Goal: Transaction & Acquisition: Purchase product/service

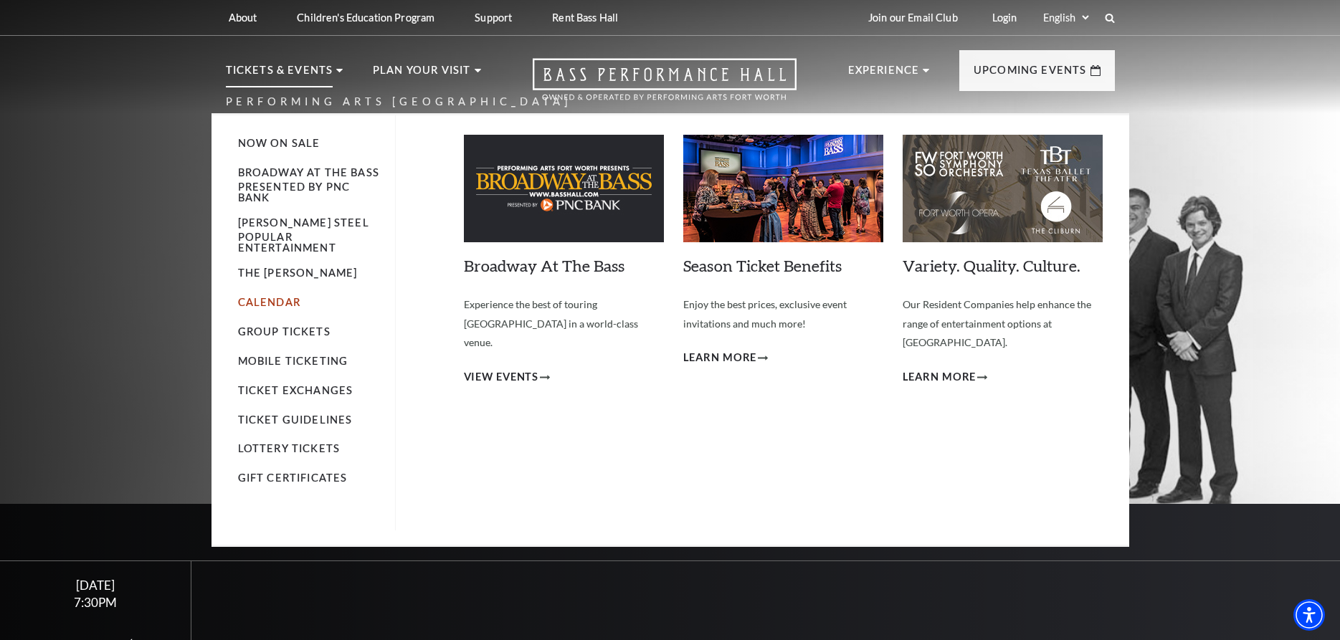
click at [259, 308] on link "Calendar" at bounding box center [269, 302] width 62 height 12
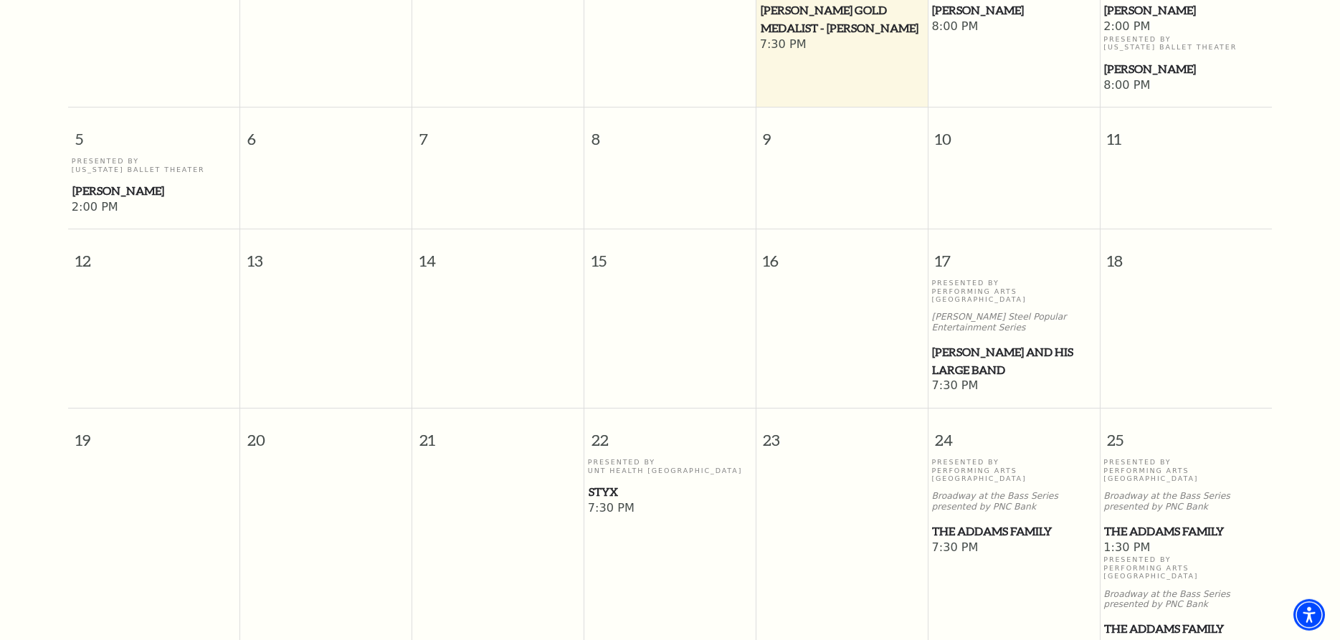
scroll to position [566, 0]
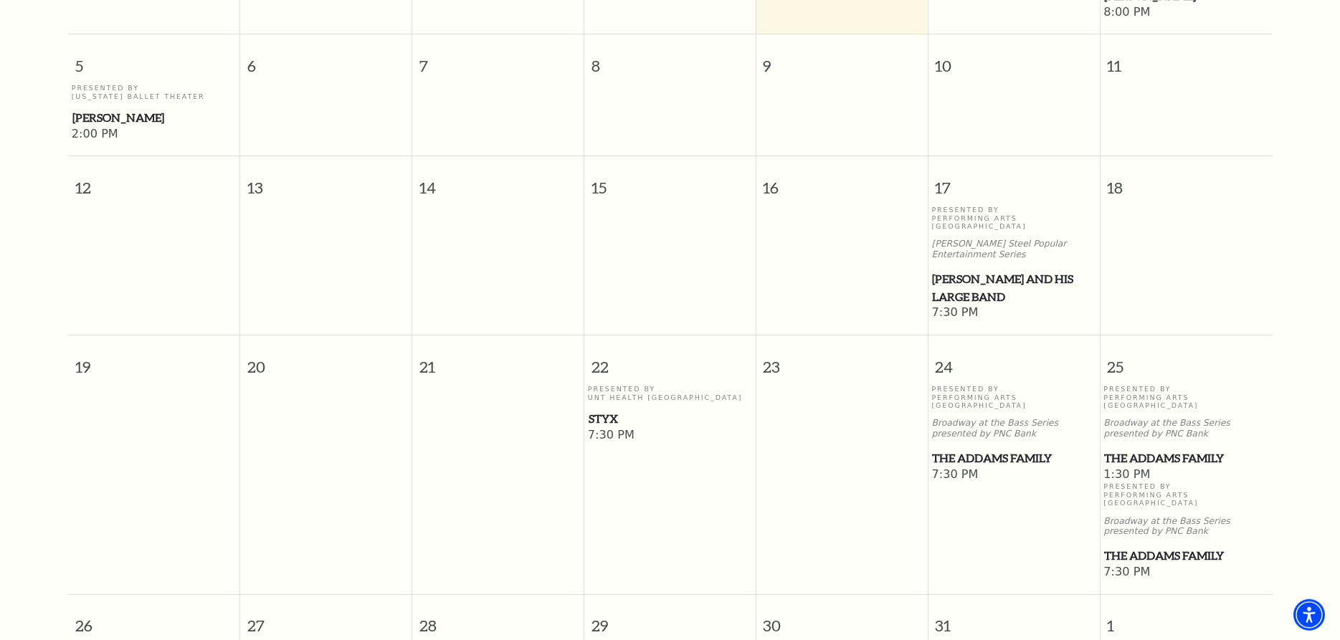
click at [612, 410] on span "Styx" at bounding box center [670, 419] width 163 height 18
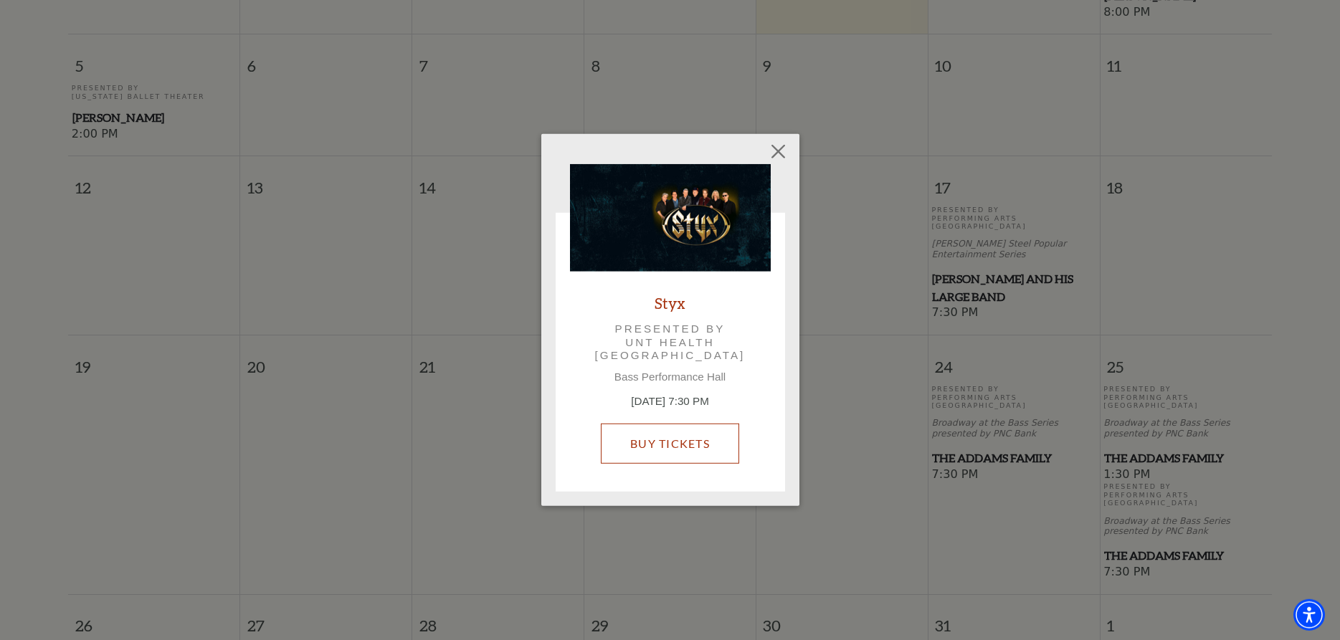
click at [633, 442] on link "Buy Tickets" at bounding box center [670, 444] width 138 height 40
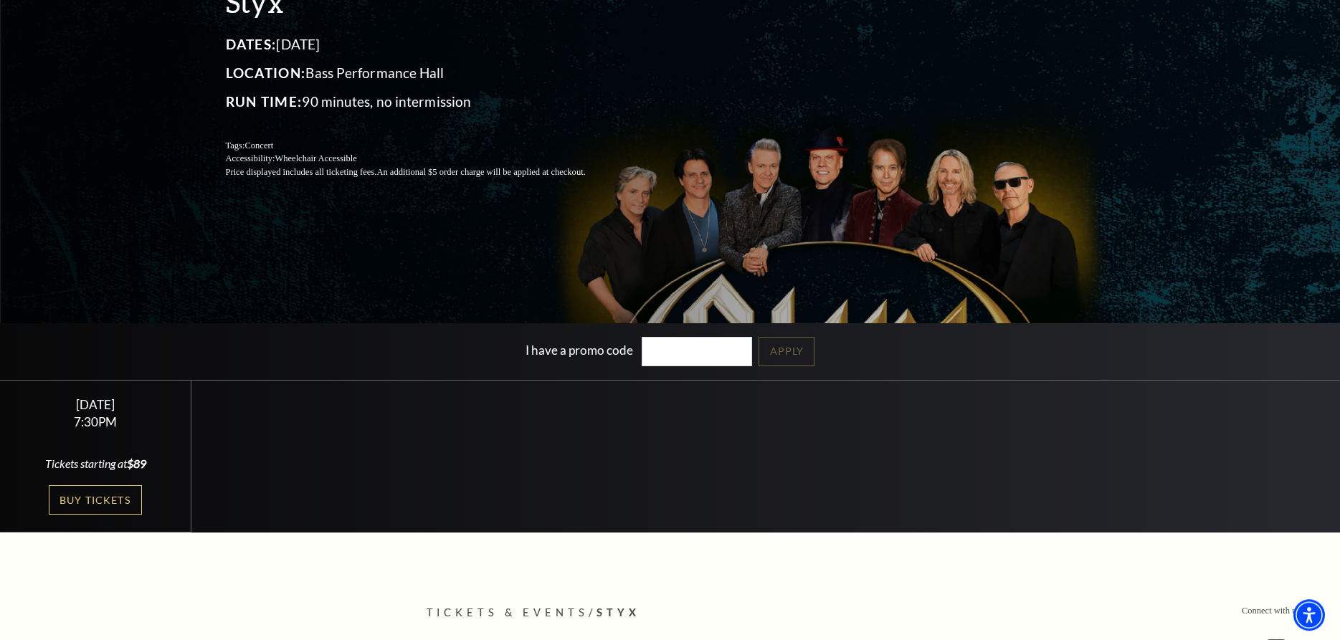
scroll to position [219, 0]
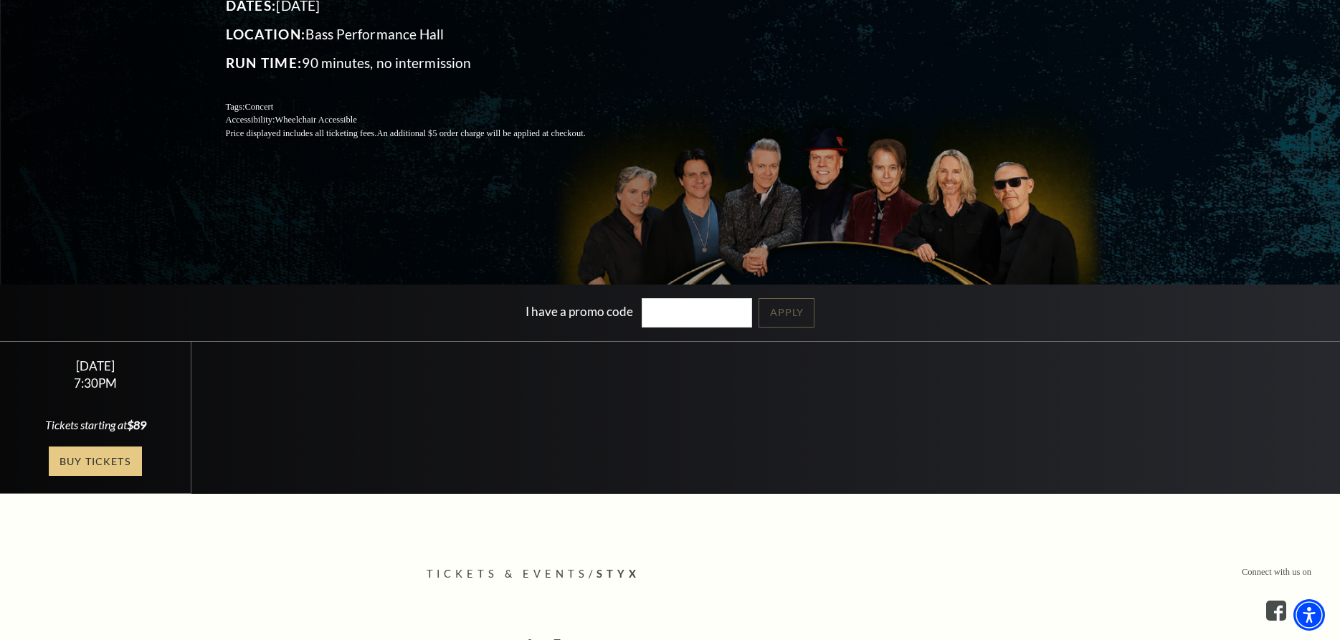
click at [108, 453] on link "Buy Tickets" at bounding box center [95, 461] width 93 height 29
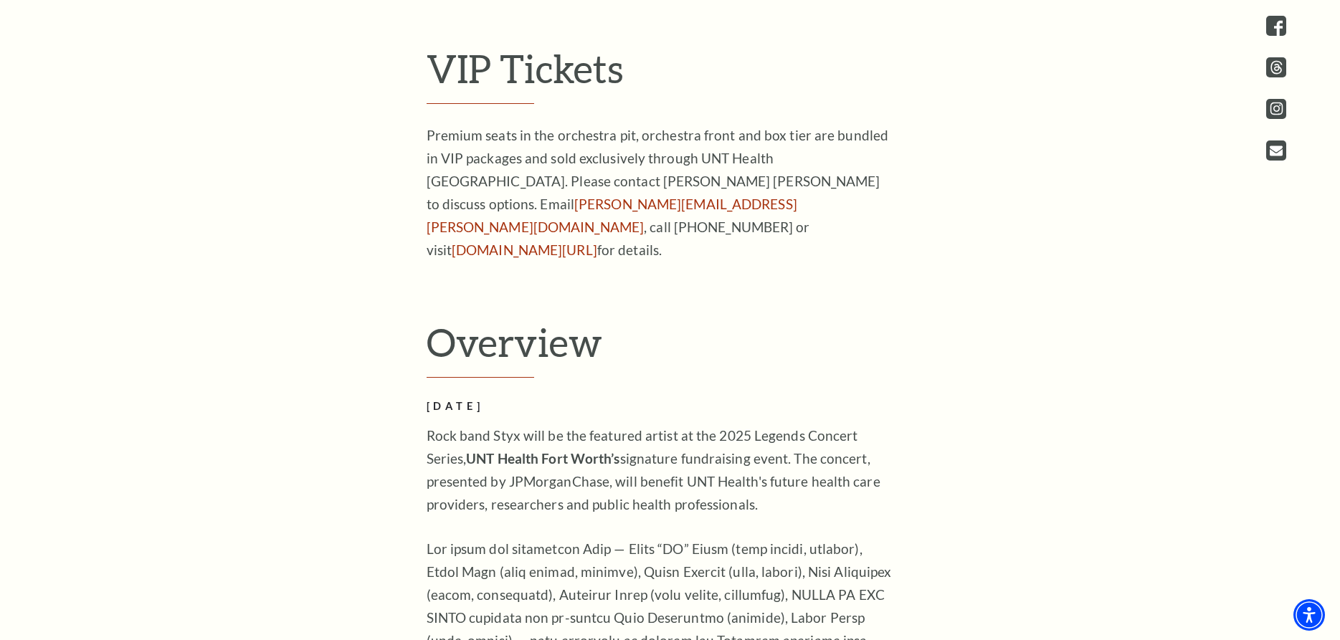
scroll to position [439, 0]
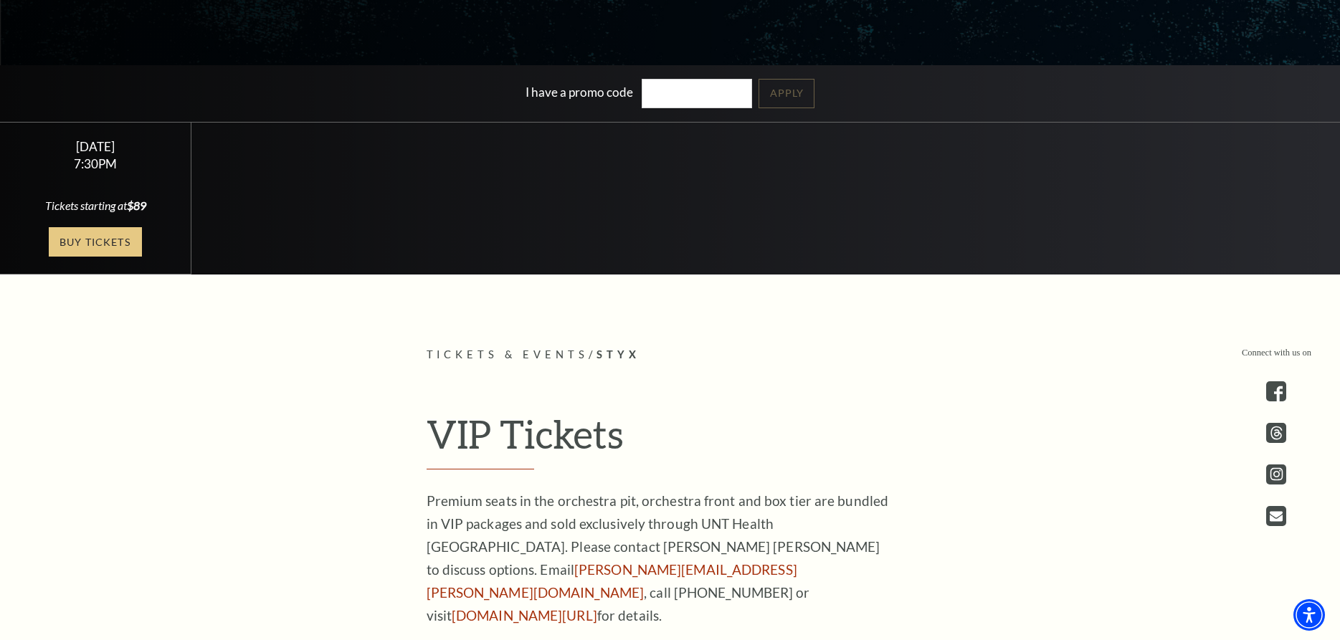
click at [62, 237] on link "Buy Tickets" at bounding box center [95, 241] width 93 height 29
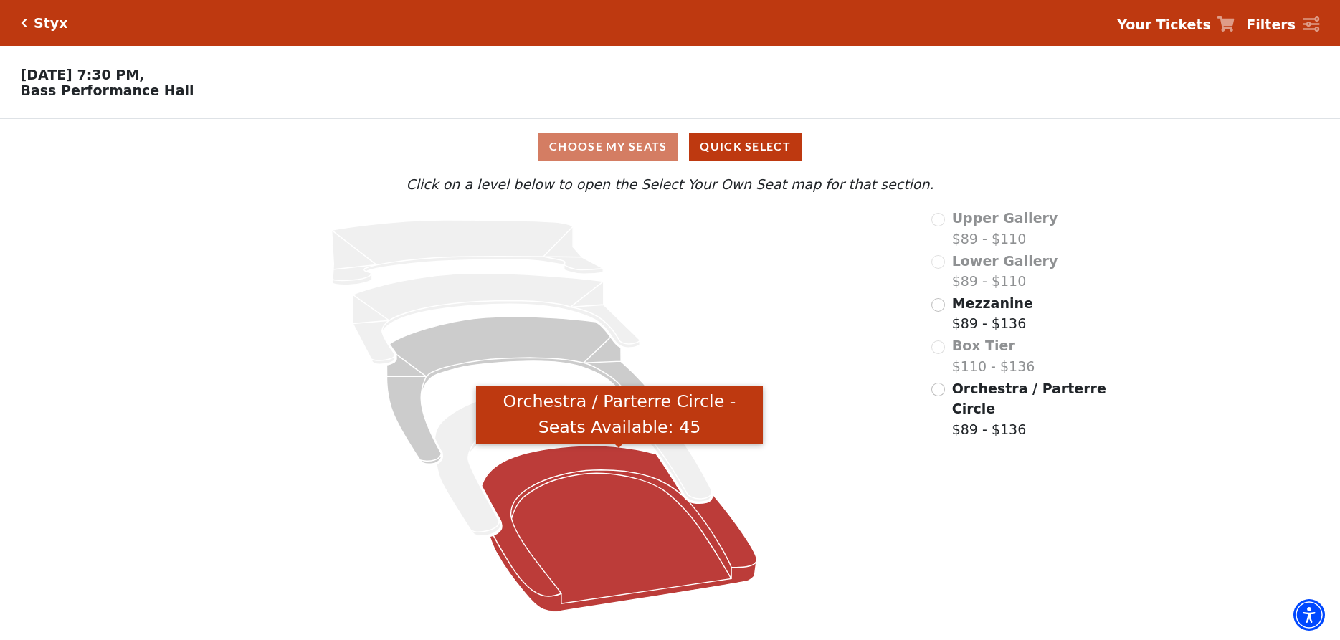
click at [564, 550] on icon "Orchestra / Parterre Circle - Seats Available: 45" at bounding box center [619, 529] width 275 height 166
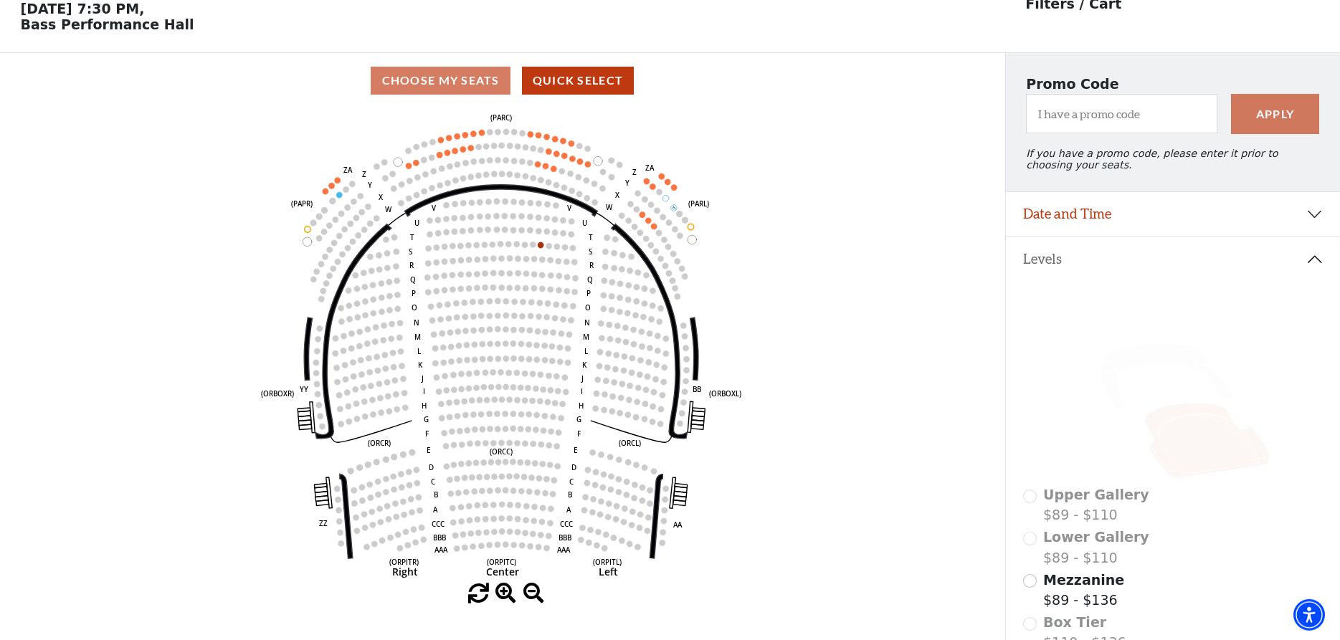
scroll to position [67, 0]
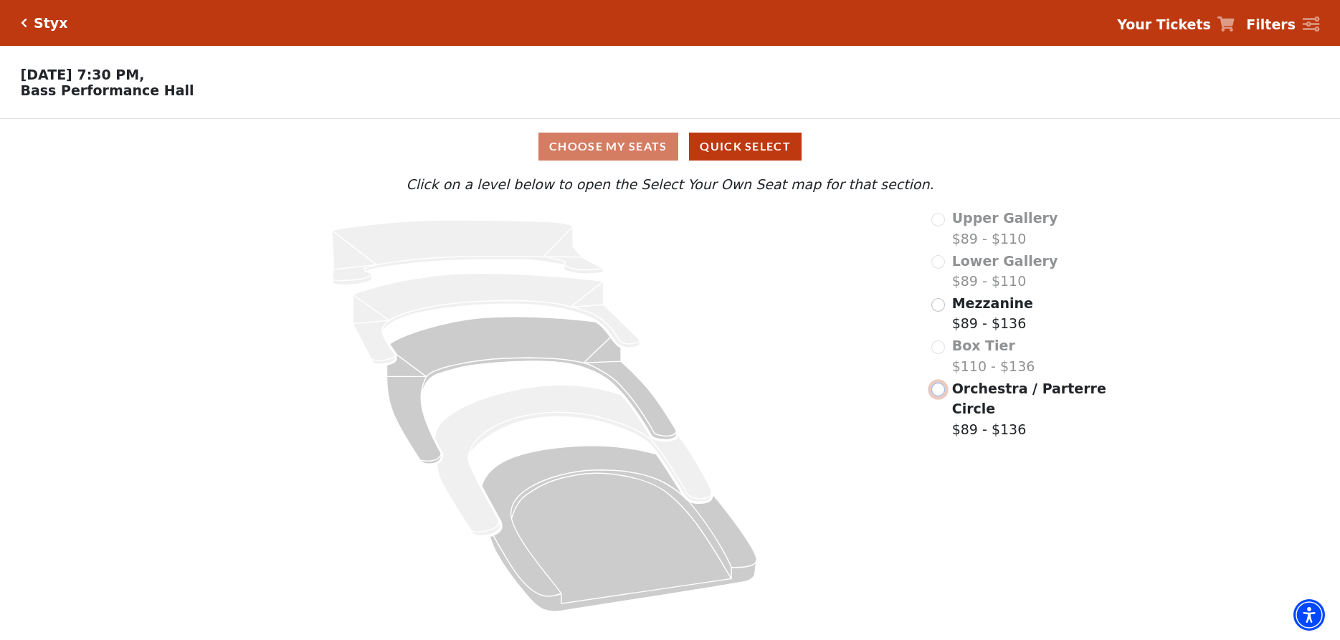
click at [941, 397] on input "Orchestra / Parterre Circle$89 - $136\a" at bounding box center [939, 390] width 14 height 14
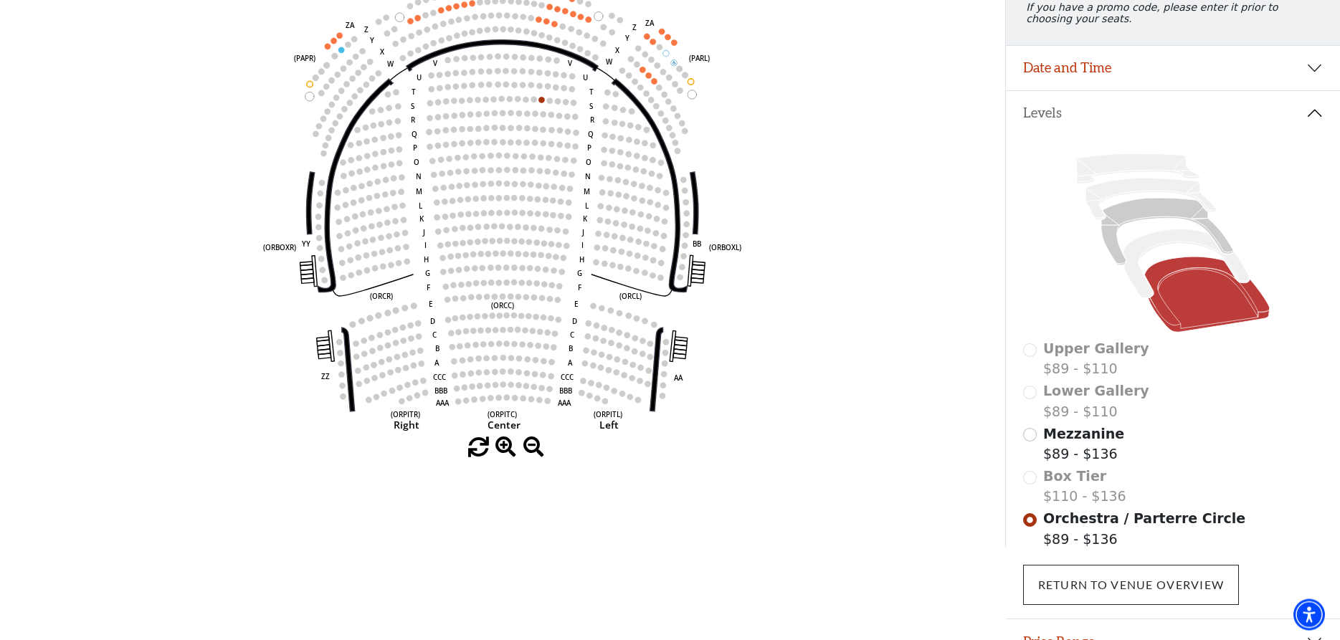
scroll to position [213, 0]
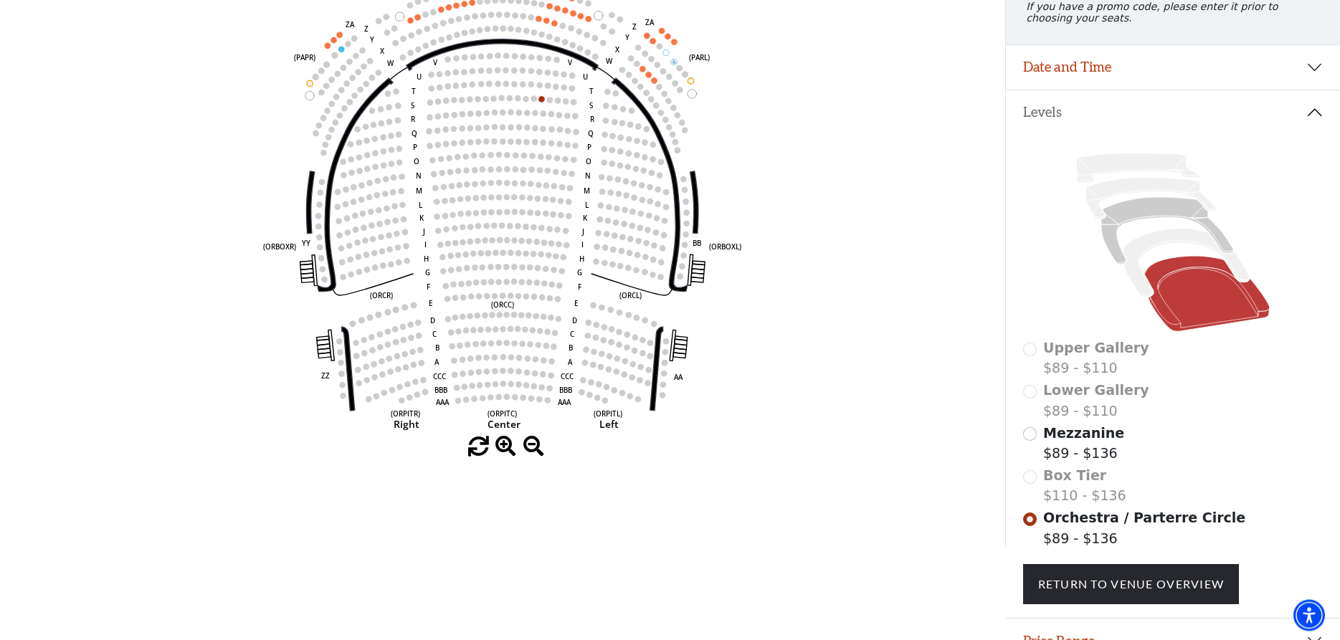
click at [1033, 488] on div "Box Tier $110 - $136" at bounding box center [1173, 485] width 300 height 41
click at [1030, 440] on input "Mezzanine$89 - $136\a" at bounding box center [1030, 434] width 14 height 14
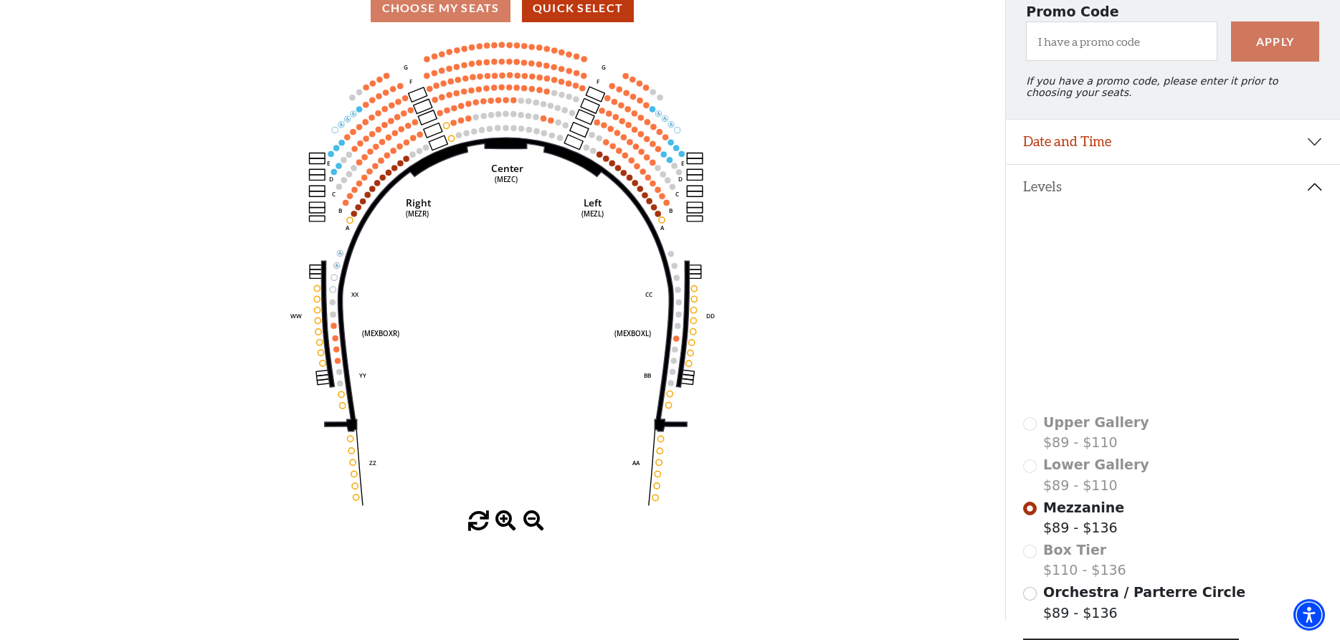
scroll to position [140, 0]
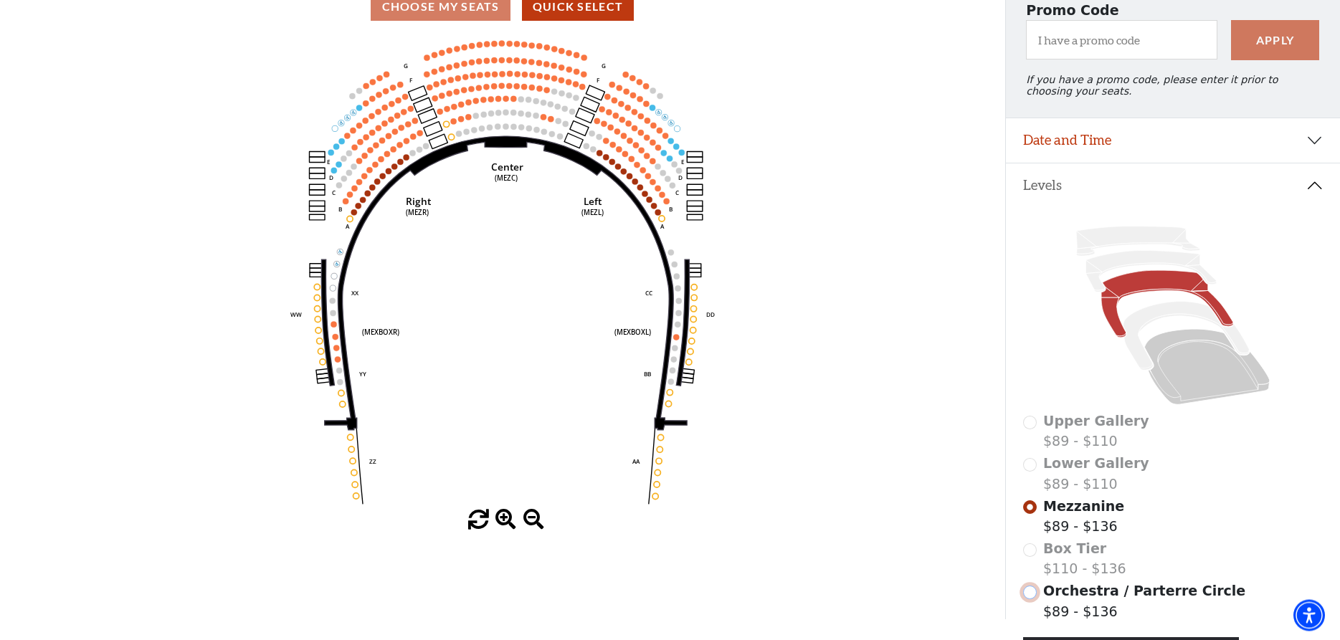
click at [1030, 599] on input "Orchestra / Parterre Circle$89 - $136\a" at bounding box center [1030, 593] width 14 height 14
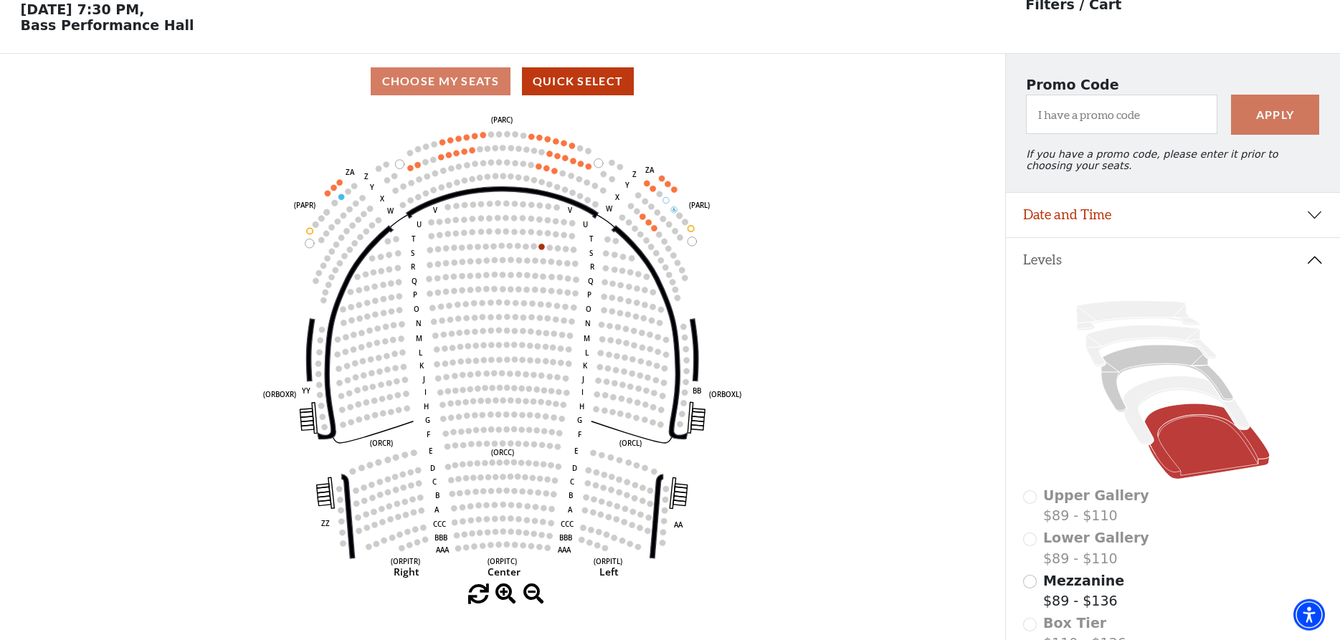
scroll to position [67, 0]
